Goal: Information Seeking & Learning: Find specific page/section

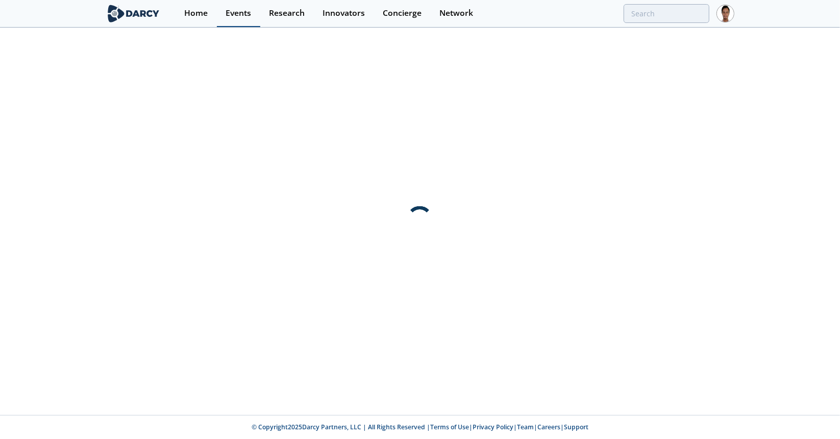
click at [233, 21] on link "Events" at bounding box center [238, 13] width 43 height 27
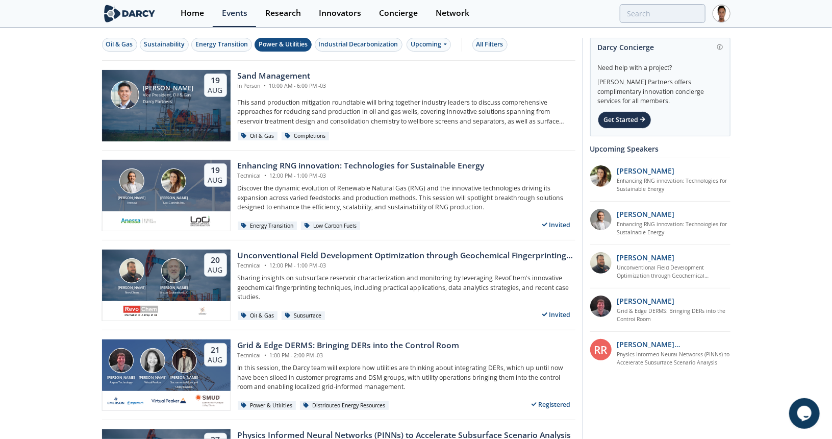
click at [295, 43] on div "Power & Utilities" at bounding box center [283, 44] width 49 height 9
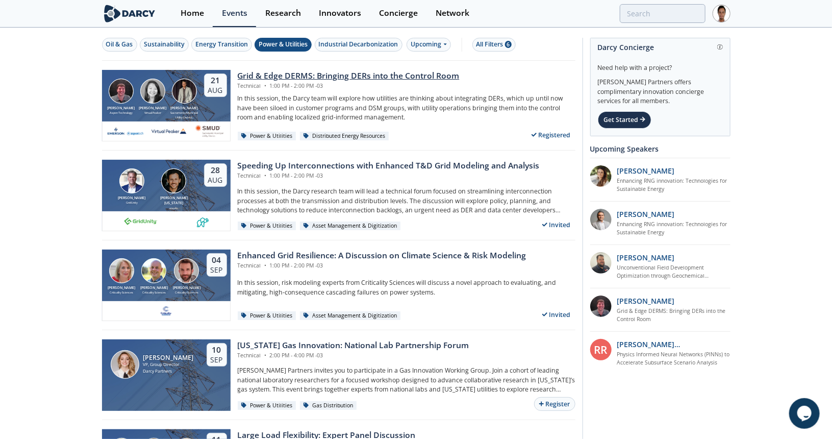
click at [274, 76] on div "Grid & Edge DERMS: Bringing DERs into the Control Room" at bounding box center [349, 76] width 222 height 12
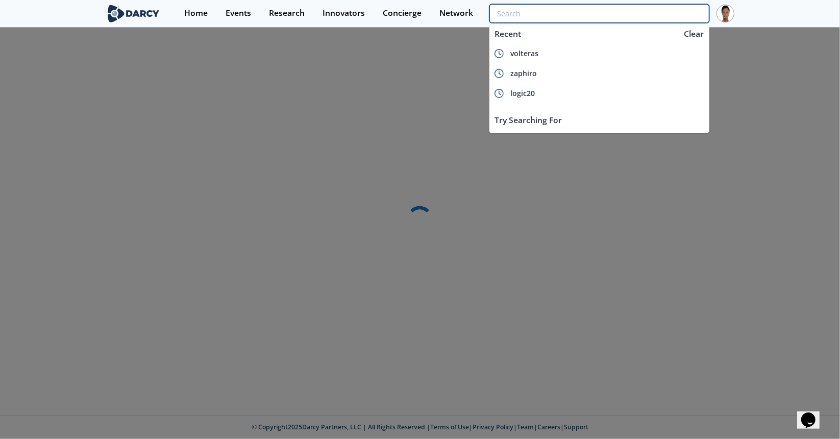
click at [655, 12] on input "search" at bounding box center [599, 13] width 220 height 19
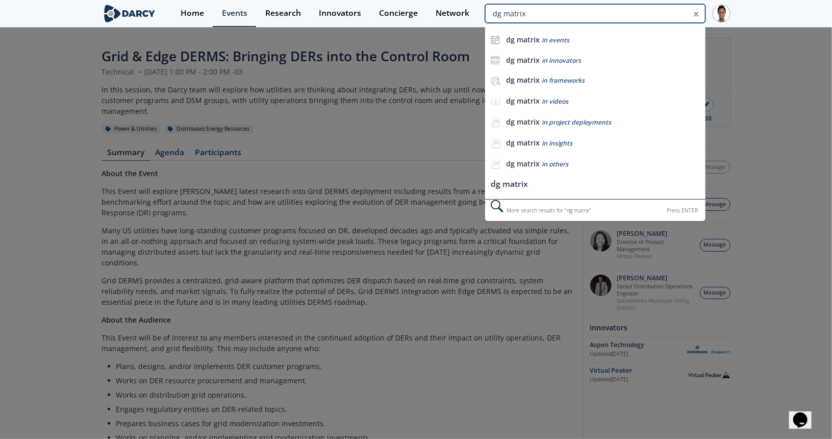
type input "dg matrix"
